Goal: Information Seeking & Learning: Learn about a topic

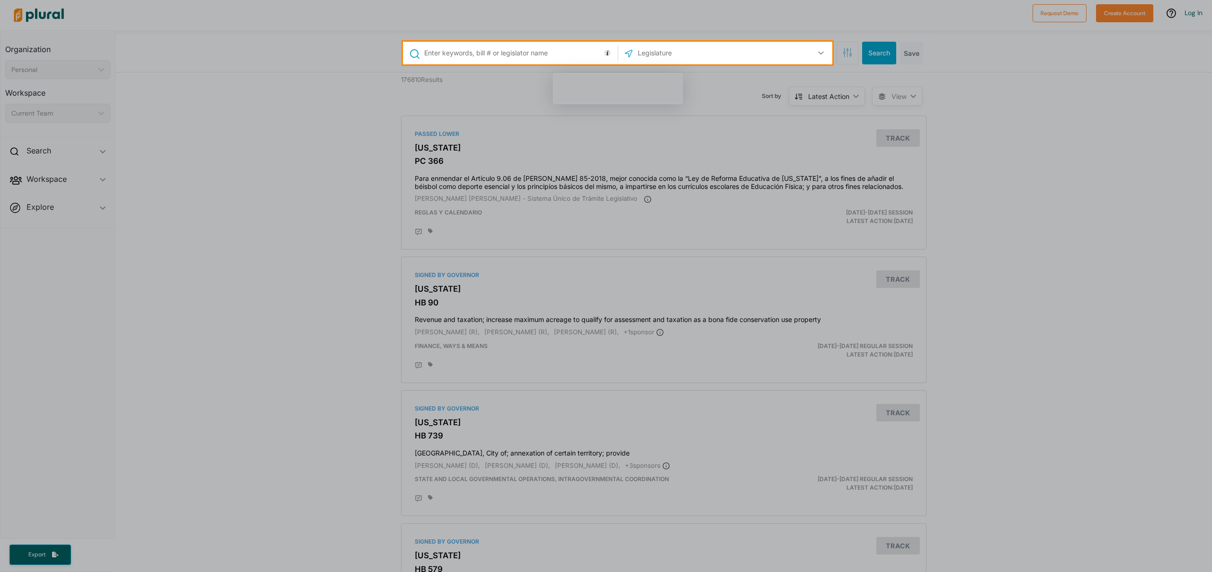
click at [497, 56] on input "text" at bounding box center [519, 53] width 192 height 18
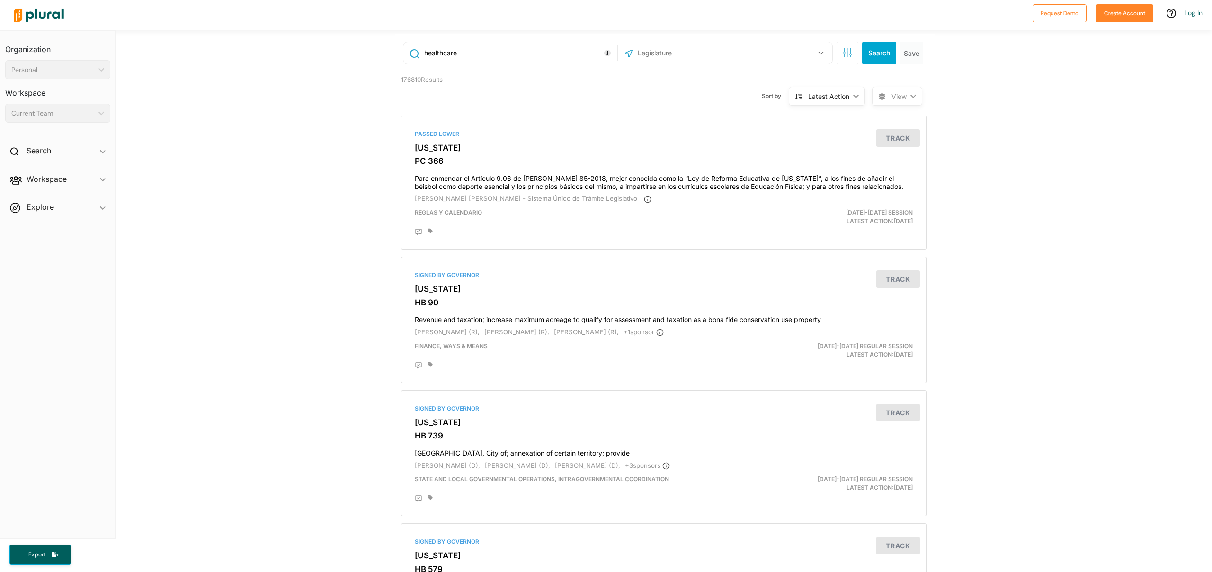
type input "healthcare"
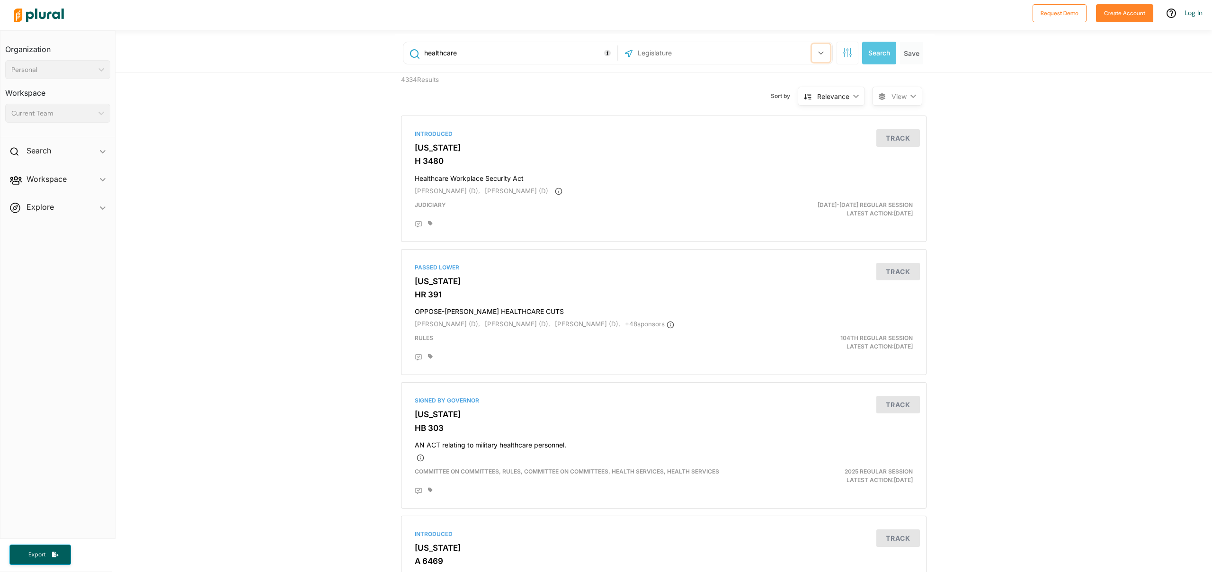
click at [824, 52] on button "button" at bounding box center [821, 53] width 18 height 18
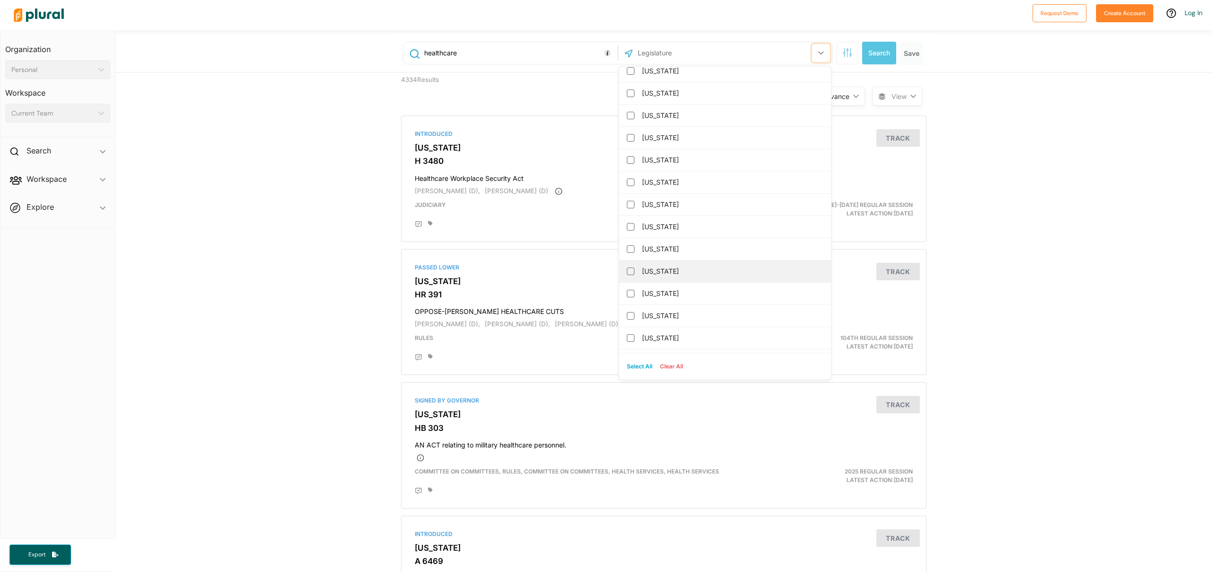
scroll to position [101, 0]
click at [633, 334] on input "[US_STATE]" at bounding box center [631, 333] width 8 height 8
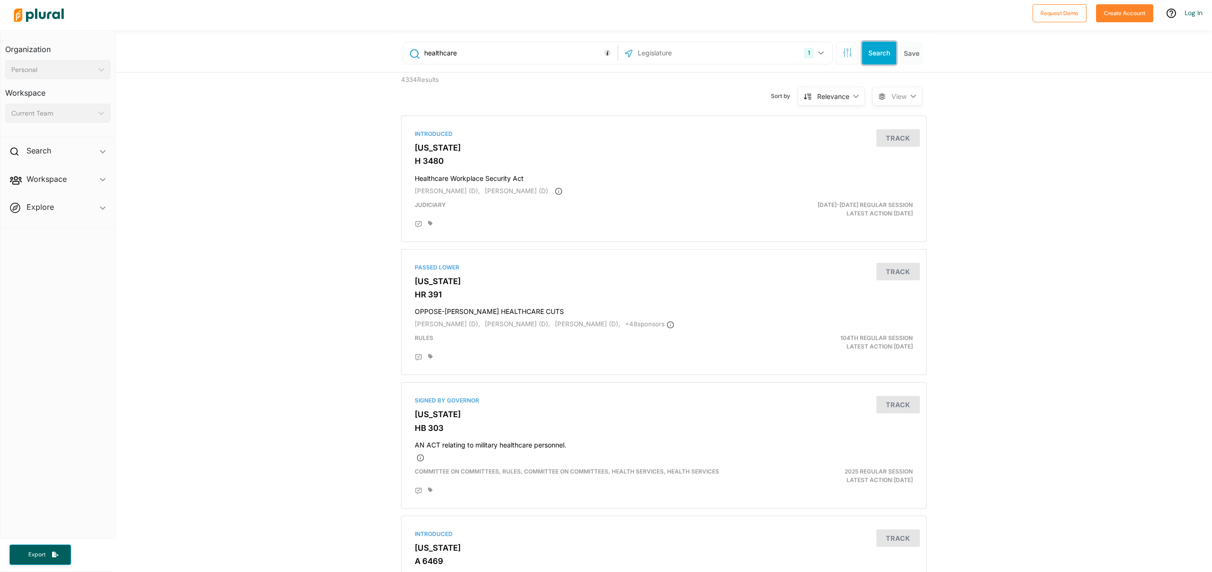
click at [879, 57] on button "Search" at bounding box center [879, 53] width 34 height 23
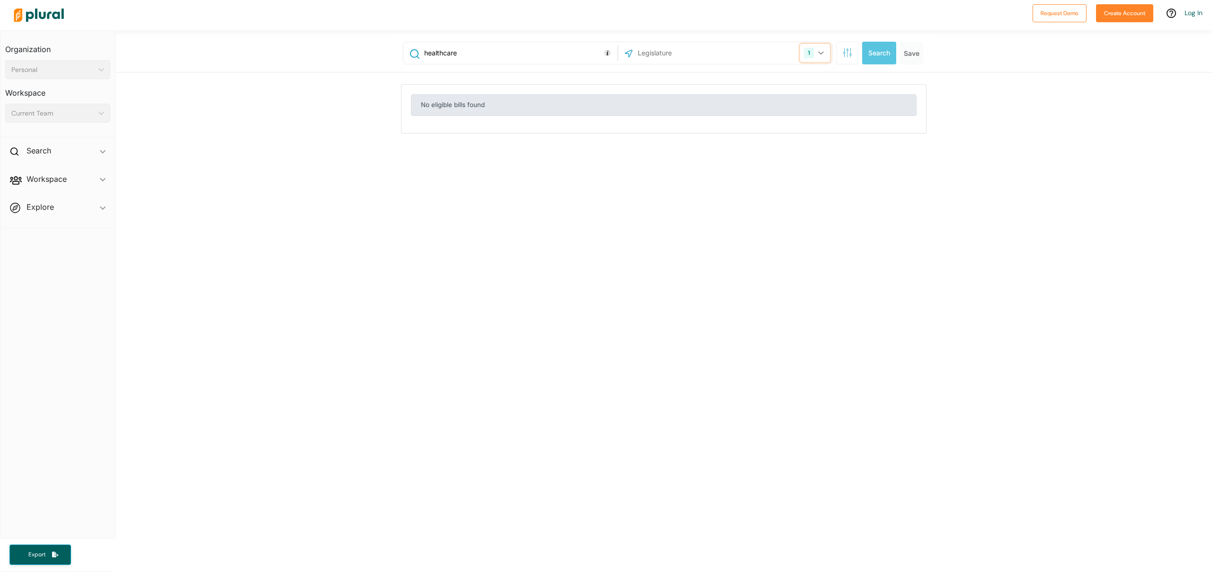
click at [822, 54] on icon "button" at bounding box center [821, 53] width 6 height 4
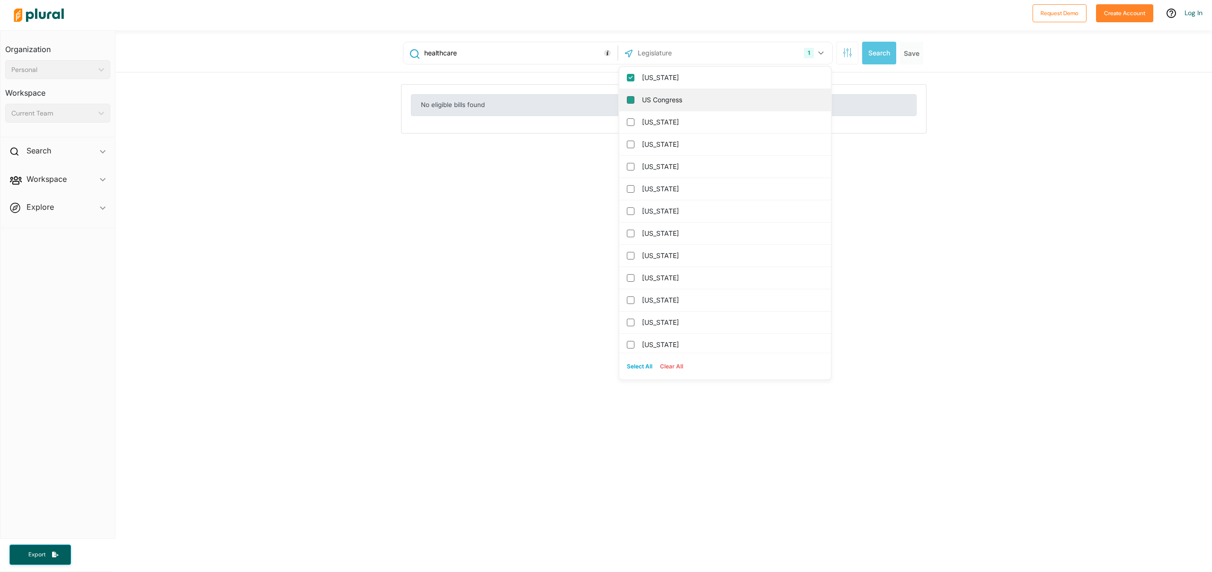
click at [634, 102] on input "US Congress" at bounding box center [631, 100] width 8 height 8
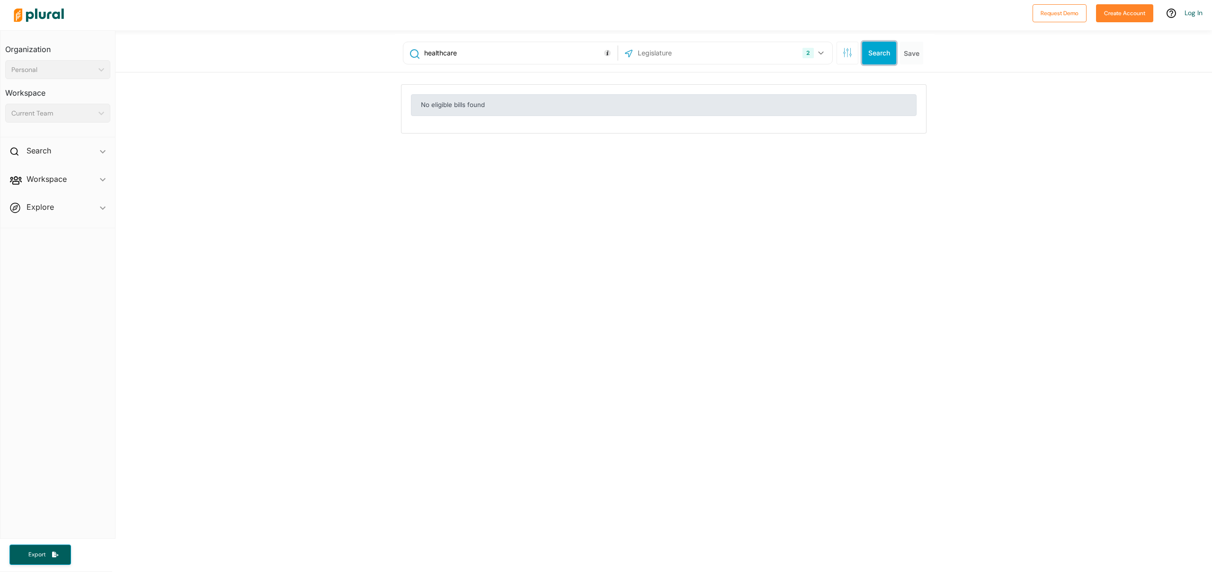
click at [876, 56] on button "Search" at bounding box center [879, 53] width 34 height 23
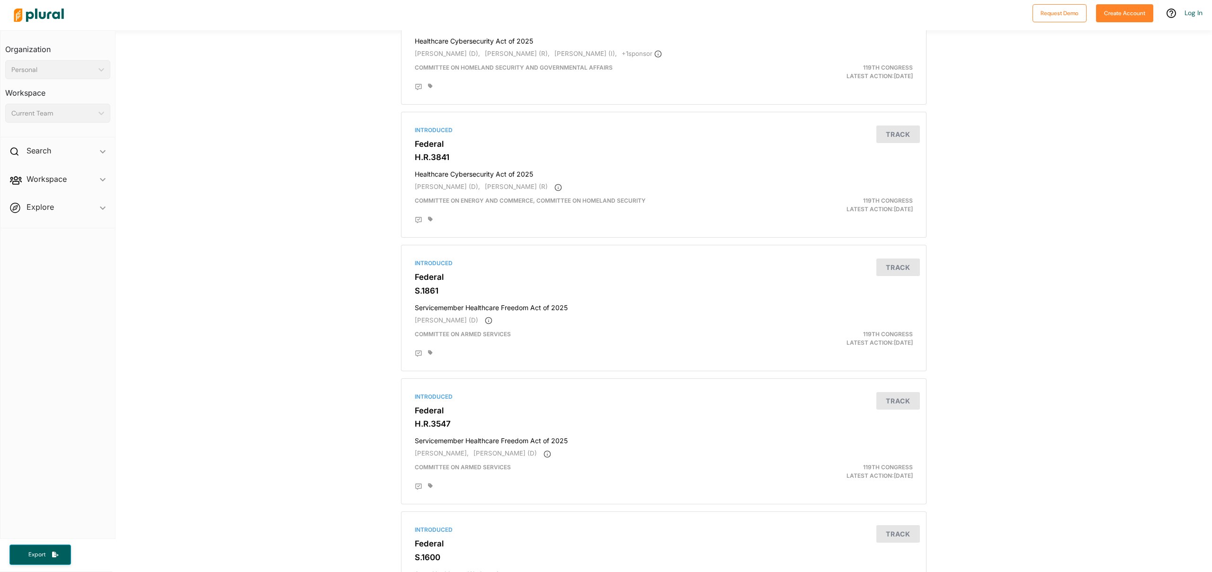
scroll to position [127, 0]
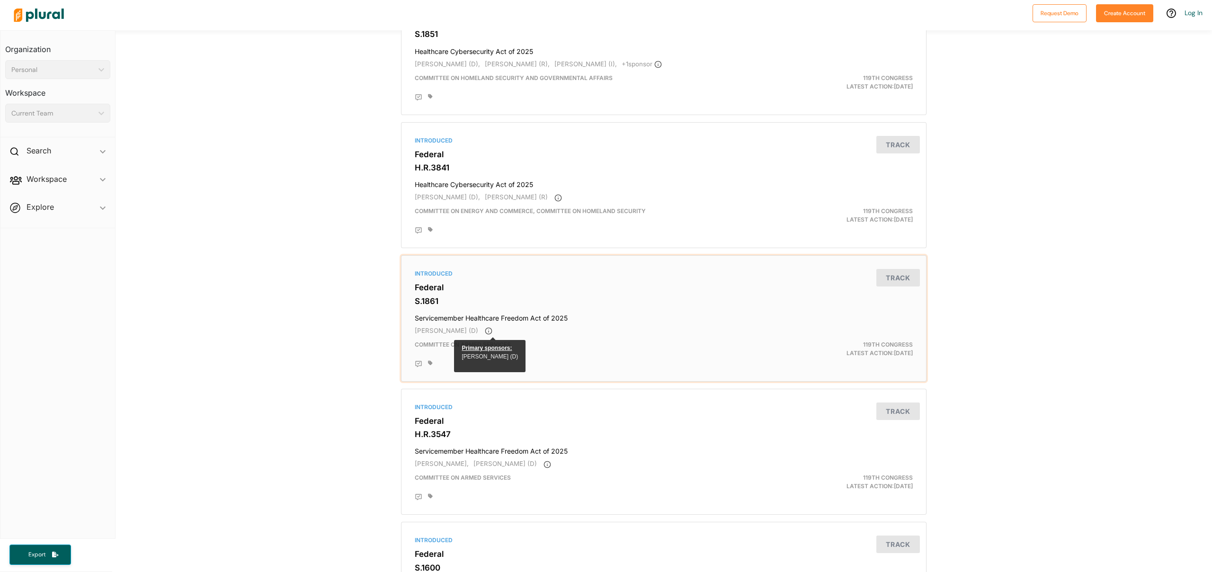
click at [493, 334] on icon at bounding box center [489, 331] width 8 height 8
click at [433, 294] on div "Introduced Federal S.1861 Servicemember Healthcare Freedom Act of 2025 [PERSON_…" at bounding box center [663, 319] width 517 height 118
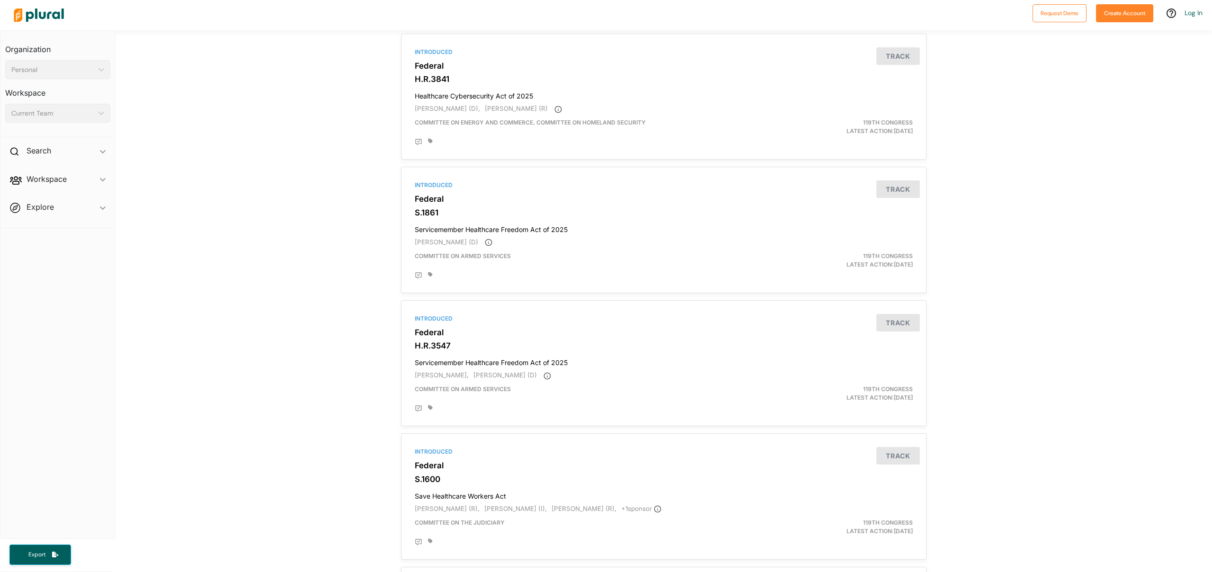
scroll to position [220, 0]
click at [452, 325] on div "Introduced Federal H.R.3547 Servicemember Healthcare Freedom Act of 2025 [PERSO…" at bounding box center [663, 359] width 517 height 118
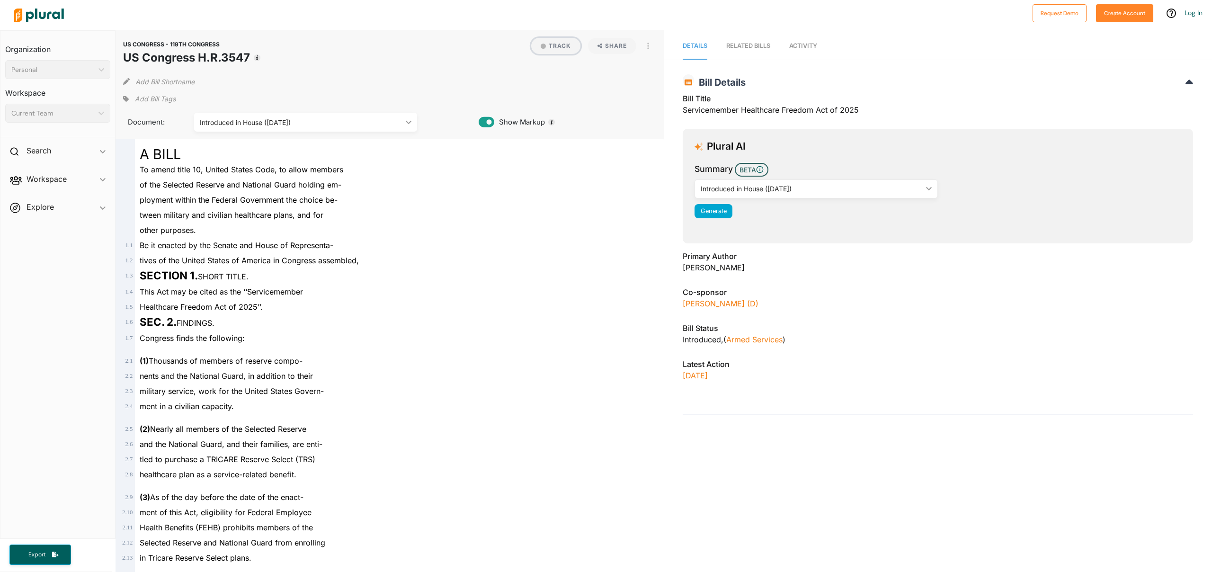
click at [556, 47] on button "Track" at bounding box center [555, 46] width 49 height 16
click at [402, 165] on div "To amend title 10, United States Code, to allow members" at bounding box center [394, 169] width 518 height 15
